Goal: Task Accomplishment & Management: Use online tool/utility

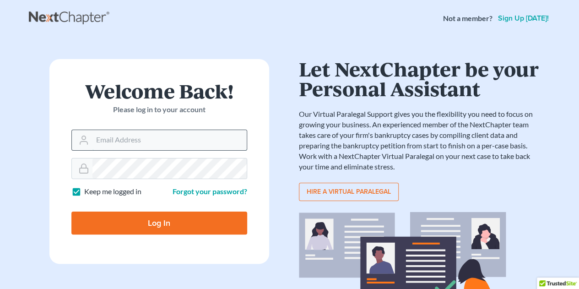
click at [157, 146] on input "Email Address" at bounding box center [170, 140] width 154 height 20
type input "[PERSON_NAME][EMAIL_ADDRESS][DOMAIN_NAME]"
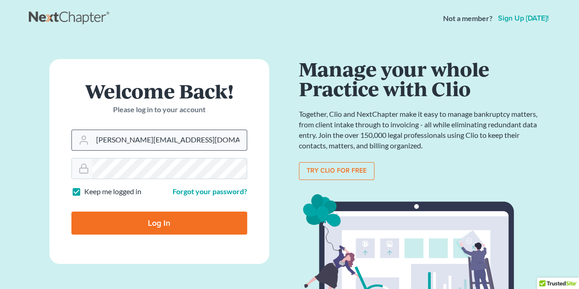
click at [71, 212] on input "Log In" at bounding box center [159, 223] width 176 height 23
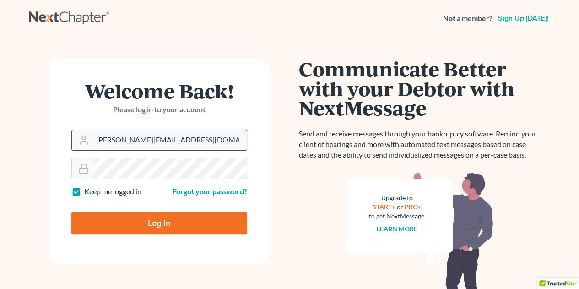
type input "Thinking..."
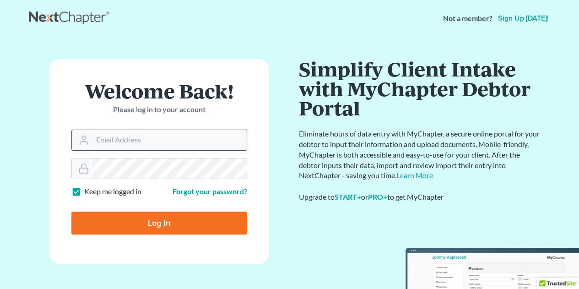
click at [141, 147] on input "Email Address" at bounding box center [170, 140] width 154 height 20
type input "[PERSON_NAME][EMAIL_ADDRESS][DOMAIN_NAME]"
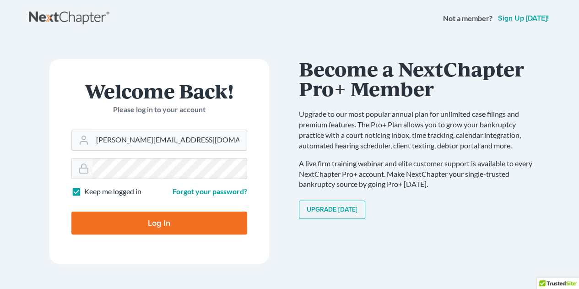
click at [71, 212] on input "Log In" at bounding box center [159, 223] width 176 height 23
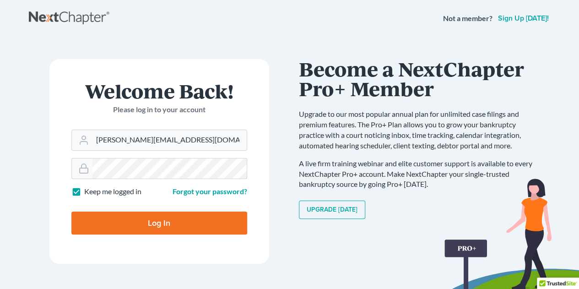
type input "Thinking..."
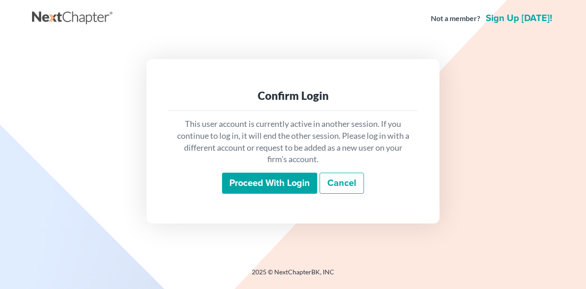
click at [282, 178] on input "Proceed with login" at bounding box center [269, 183] width 95 height 21
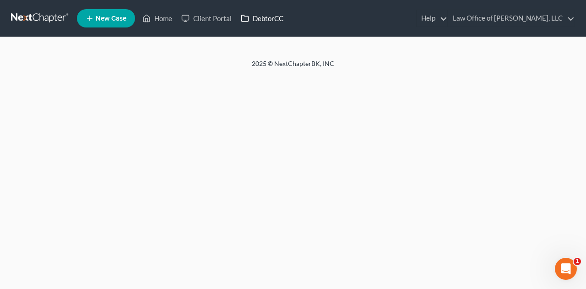
click at [260, 18] on link "DebtorCC" at bounding box center [262, 18] width 52 height 16
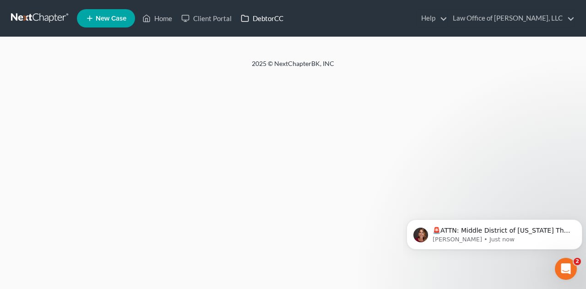
click at [260, 18] on link "DebtorCC" at bounding box center [262, 18] width 52 height 16
click at [409, 57] on div at bounding box center [293, 48] width 586 height 22
click at [256, 18] on link "DebtorCC" at bounding box center [262, 18] width 52 height 16
click at [212, 16] on link "Client Portal" at bounding box center [207, 18] width 60 height 16
click at [253, 16] on link "DebtorCC" at bounding box center [262, 18] width 52 height 16
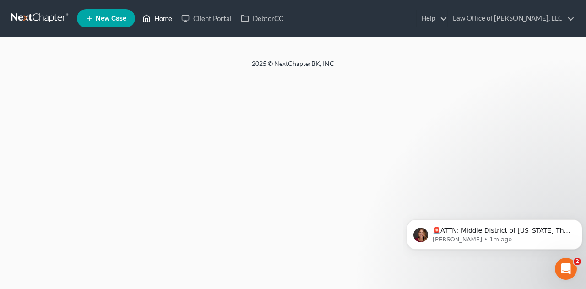
click at [157, 18] on link "Home" at bounding box center [157, 18] width 39 height 16
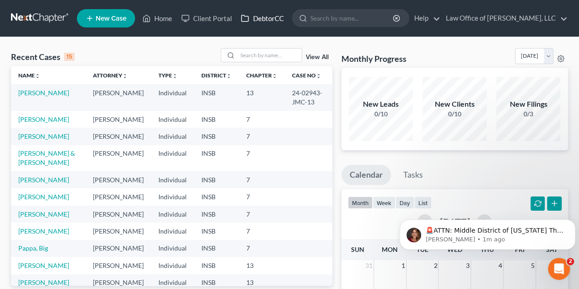
click at [268, 20] on link "DebtorCC" at bounding box center [262, 18] width 52 height 16
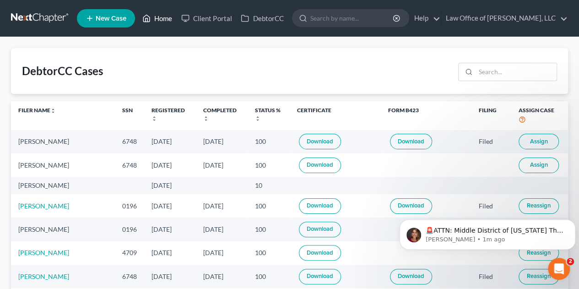
click at [155, 15] on link "Home" at bounding box center [157, 18] width 39 height 16
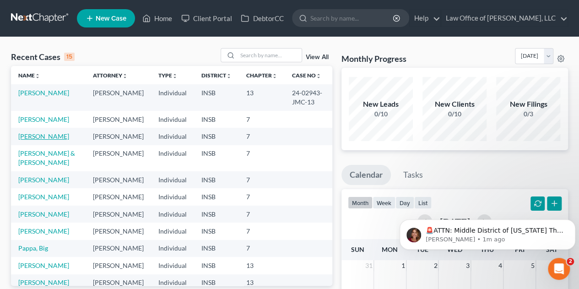
click at [27, 140] on link "Warford, Jerry" at bounding box center [43, 136] width 51 height 8
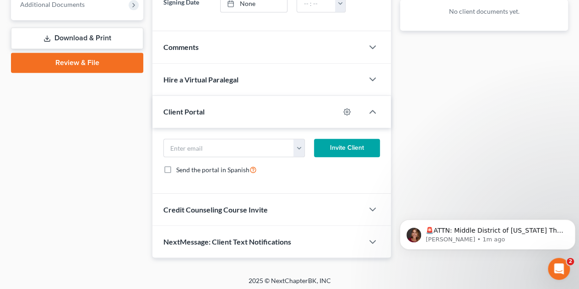
scroll to position [380, 0]
click at [258, 211] on div "Credit Counseling Course Invite" at bounding box center [258, 209] width 211 height 32
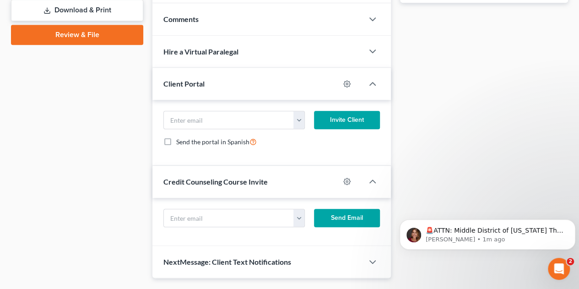
scroll to position [427, 0]
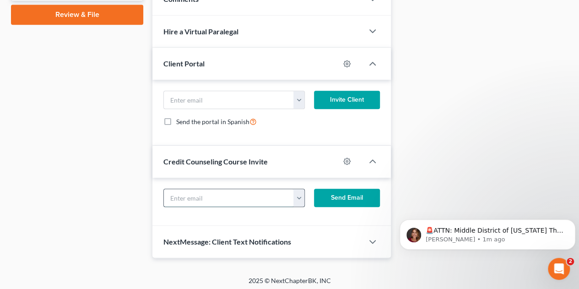
click at [241, 195] on input "text" at bounding box center [229, 197] width 130 height 17
click at [227, 197] on input "text" at bounding box center [229, 197] width 130 height 17
paste input "warfordjerry@yahoo.com"
type input "warfordjerry@yahoo.com"
click at [354, 198] on button "Send Email" at bounding box center [347, 198] width 66 height 18
